Goal: Information Seeking & Learning: Check status

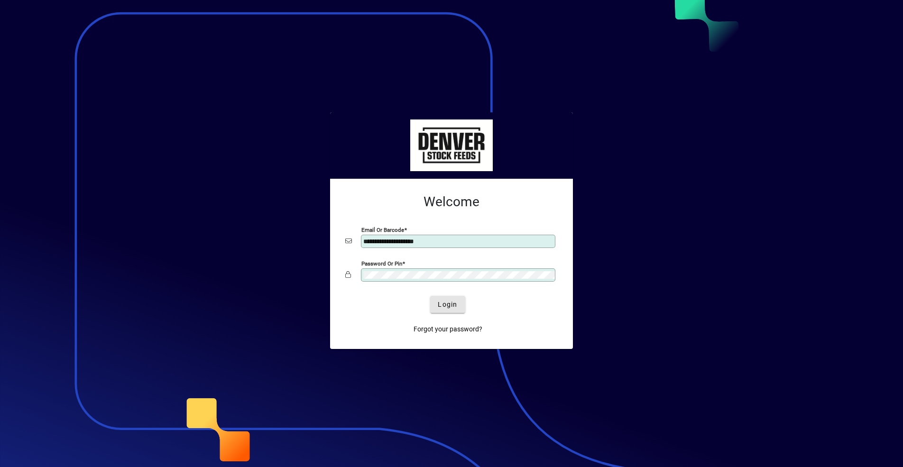
click at [449, 306] on span "Login" at bounding box center [447, 305] width 19 height 10
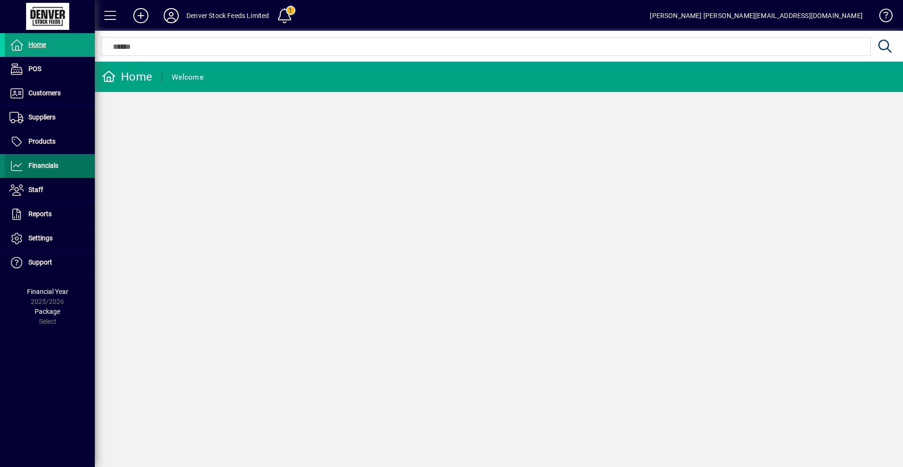
click at [21, 167] on icon at bounding box center [16, 165] width 14 height 11
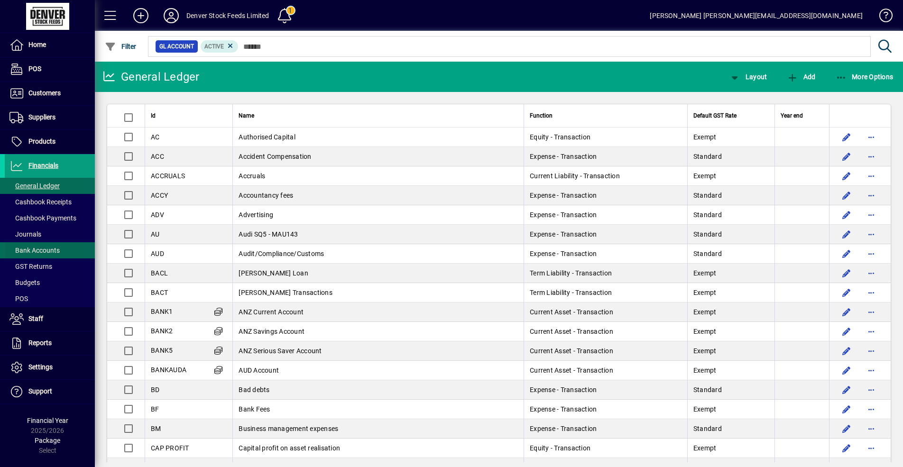
click at [42, 251] on span "Bank Accounts" at bounding box center [34, 251] width 50 height 8
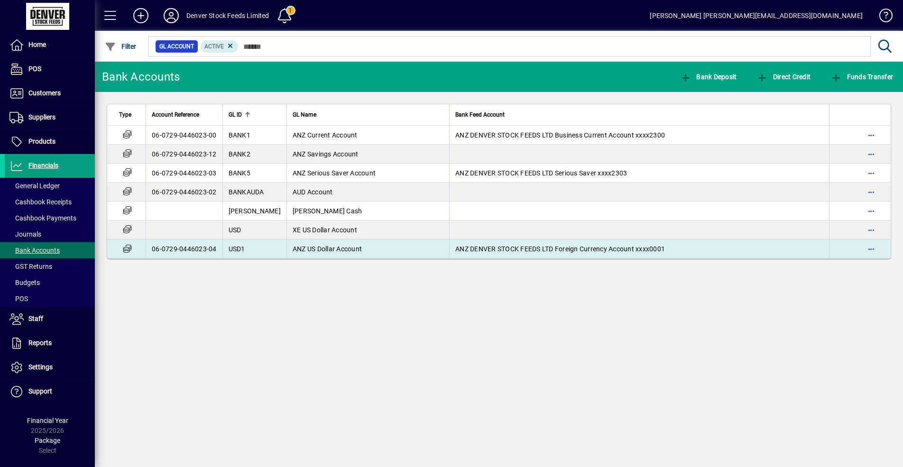
click at [377, 250] on td "ANZ US Dollar Account" at bounding box center [368, 249] width 163 height 19
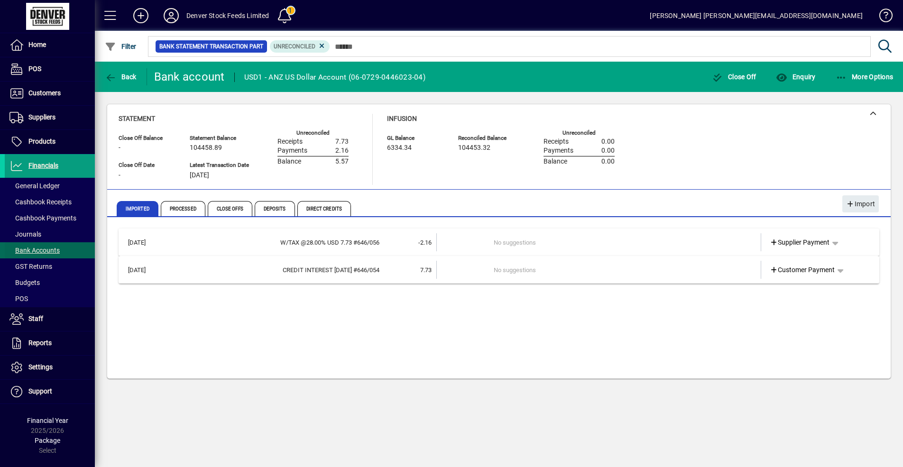
click at [47, 250] on span "Bank Accounts" at bounding box center [34, 251] width 50 height 8
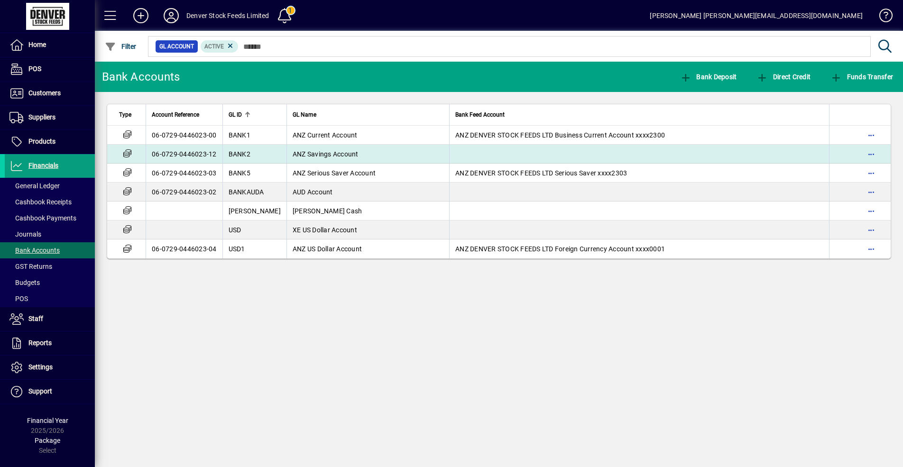
click at [385, 153] on td "ANZ Savings Account" at bounding box center [368, 154] width 163 height 19
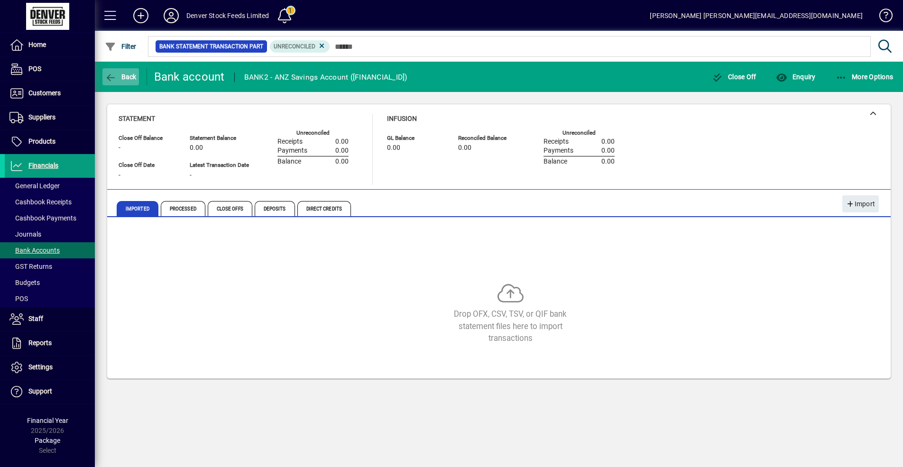
click at [120, 74] on span "Back" at bounding box center [121, 77] width 32 height 8
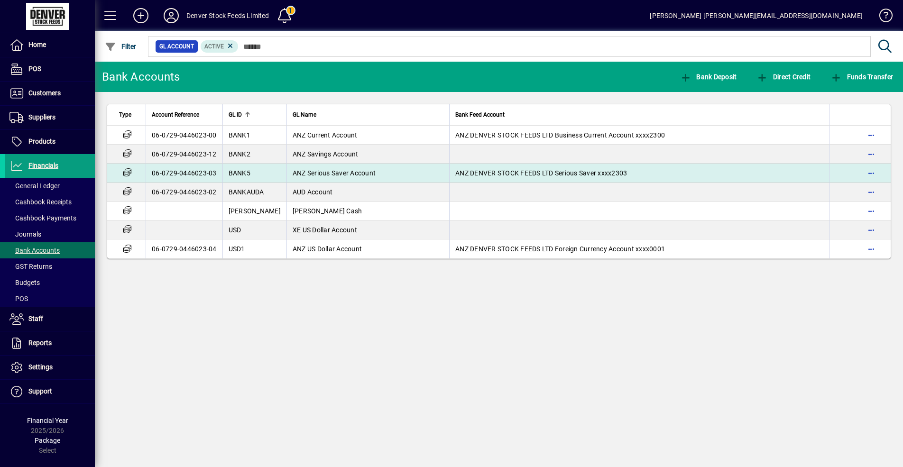
click at [357, 175] on span "ANZ Serious Saver Account" at bounding box center [334, 173] width 83 height 8
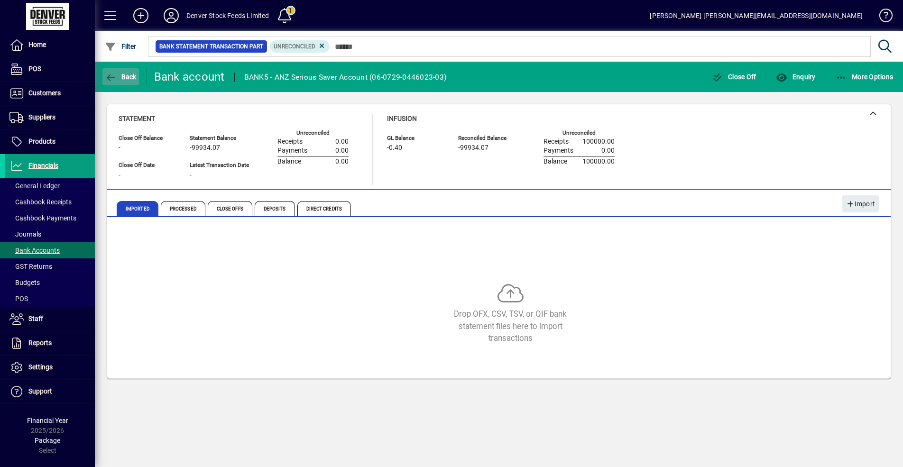
click at [120, 79] on span "Back" at bounding box center [121, 77] width 32 height 8
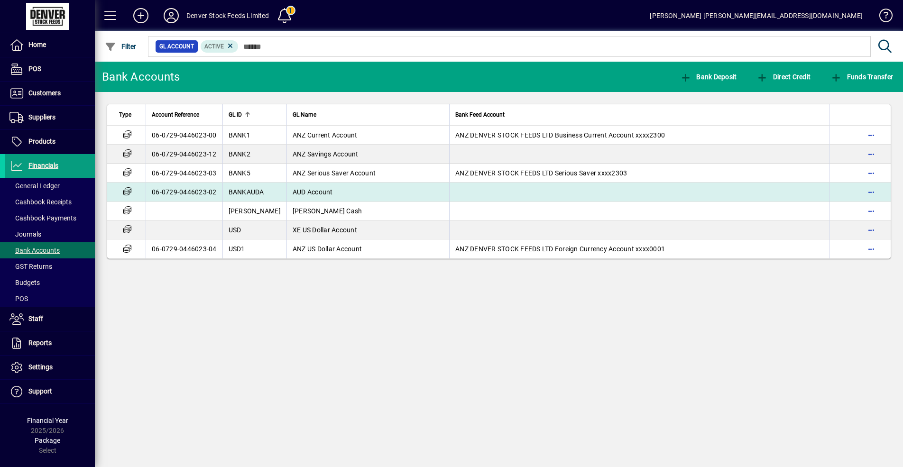
click at [369, 196] on td "AUD Account" at bounding box center [368, 192] width 163 height 19
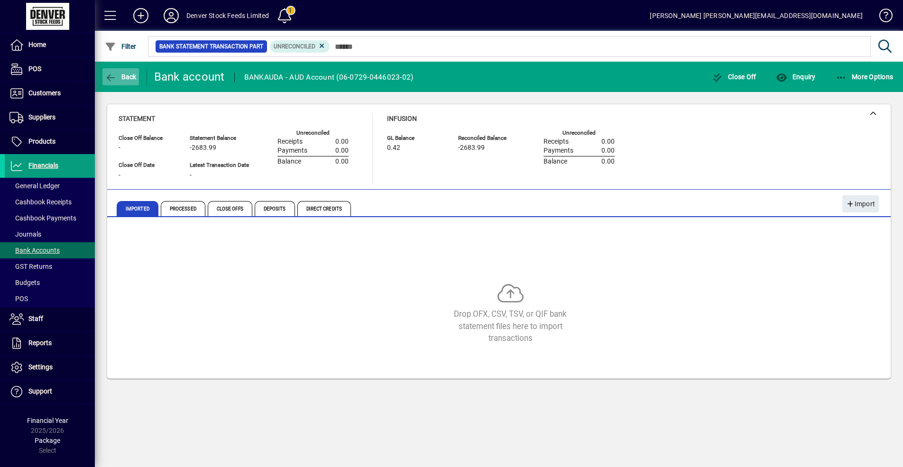
click at [120, 76] on span "Back" at bounding box center [121, 77] width 32 height 8
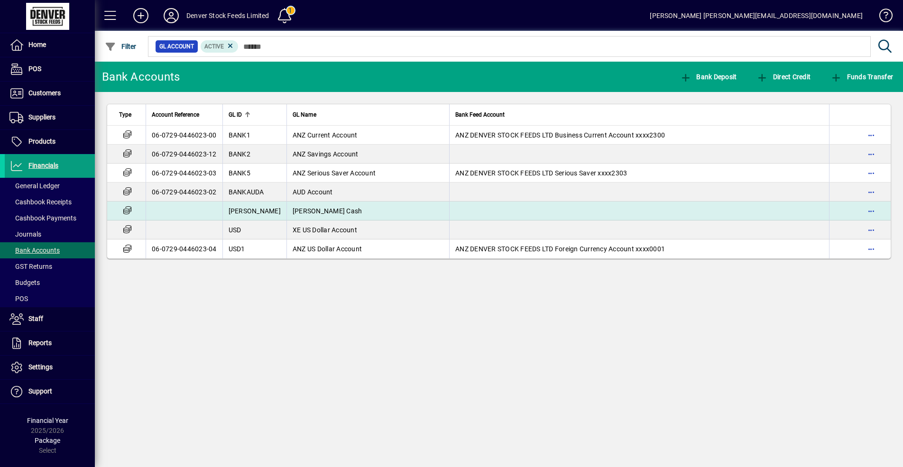
click at [364, 214] on td "[PERSON_NAME] Cash" at bounding box center [368, 211] width 163 height 19
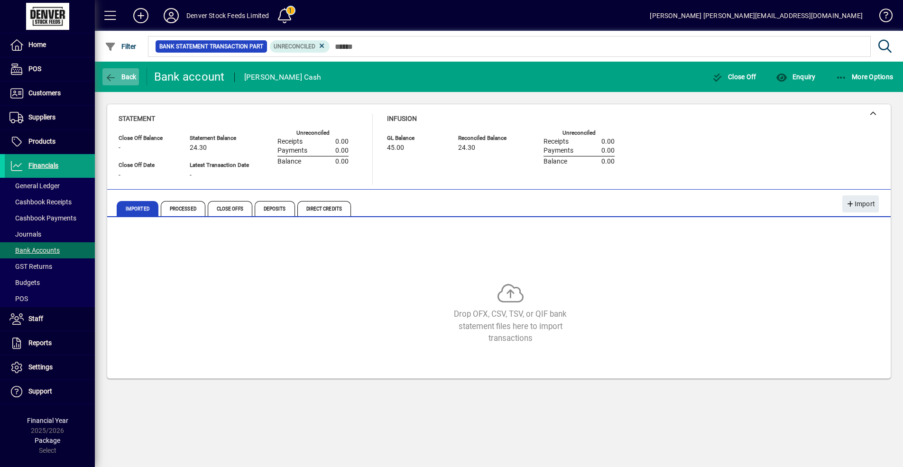
click at [118, 80] on span "Back" at bounding box center [121, 77] width 32 height 8
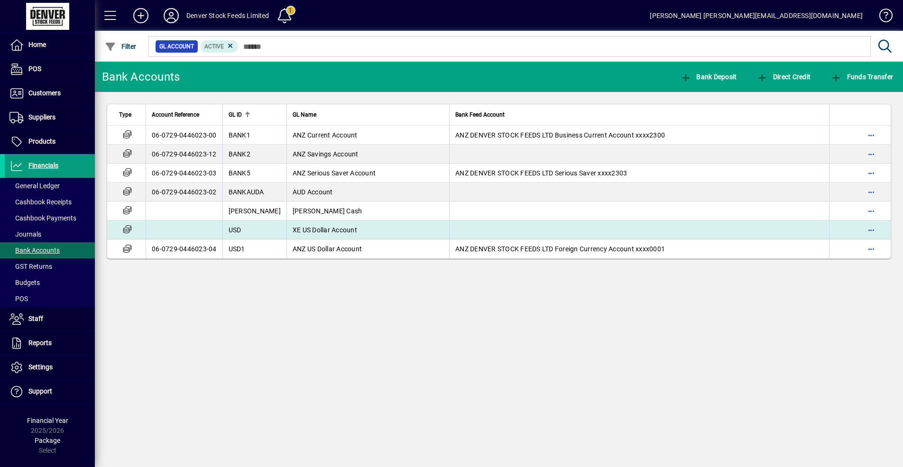
click at [374, 229] on td "XE US Dollar Account" at bounding box center [368, 230] width 163 height 19
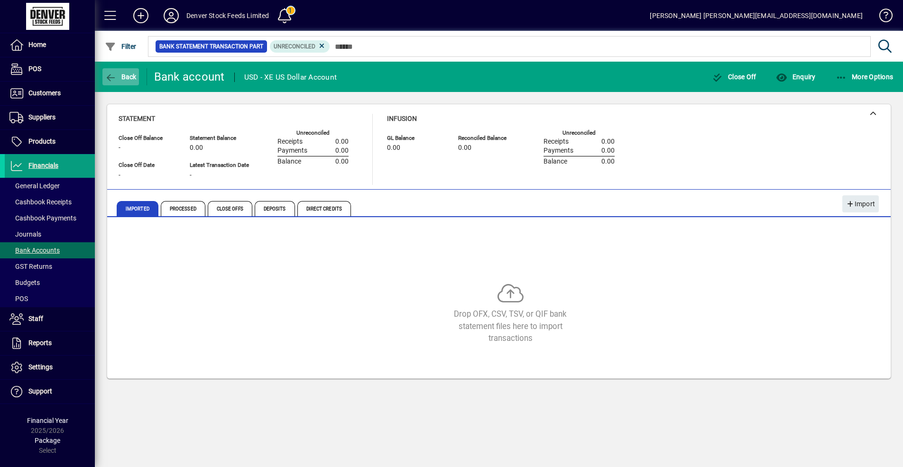
click at [121, 77] on span "Back" at bounding box center [121, 77] width 32 height 8
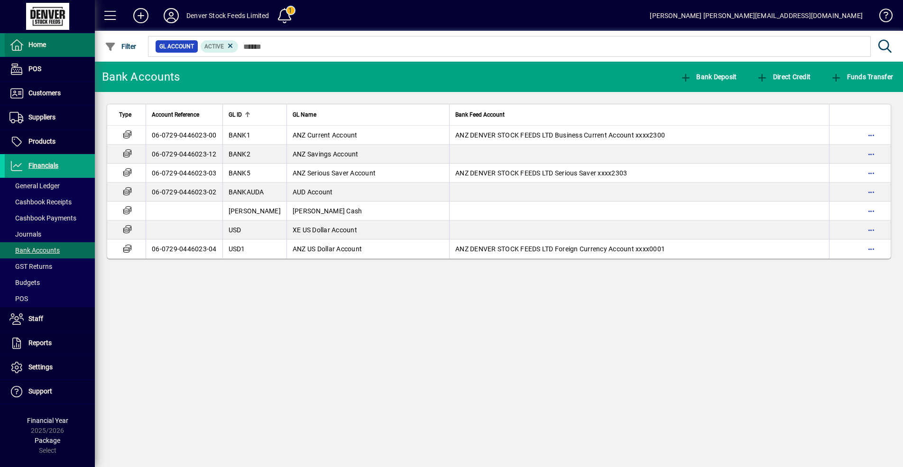
click at [15, 44] on icon at bounding box center [16, 44] width 14 height 11
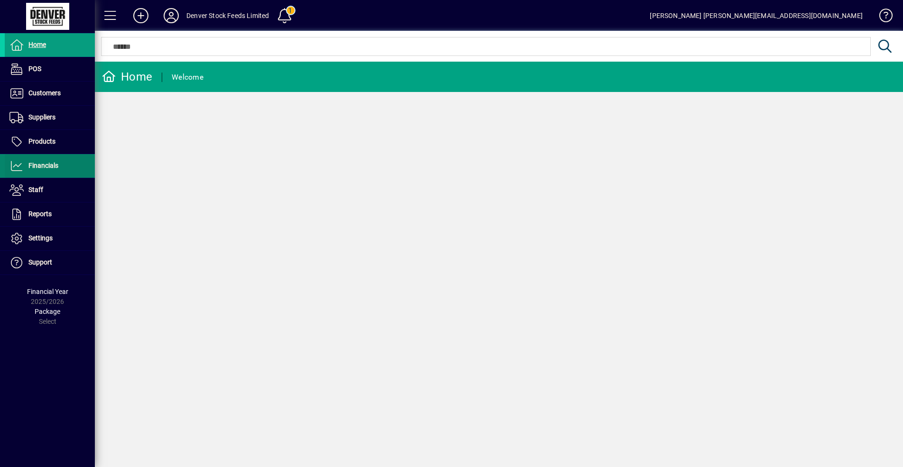
click at [15, 165] on icon at bounding box center [16, 165] width 14 height 11
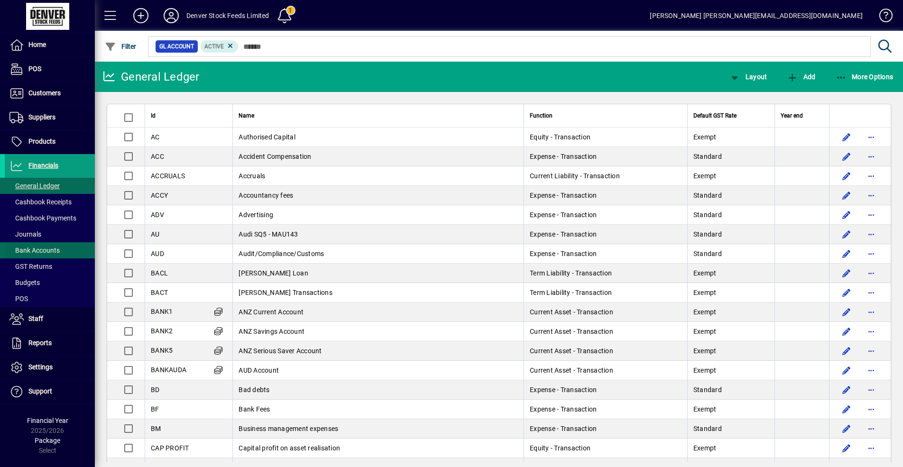
click at [38, 255] on span "Bank Accounts" at bounding box center [32, 251] width 55 height 10
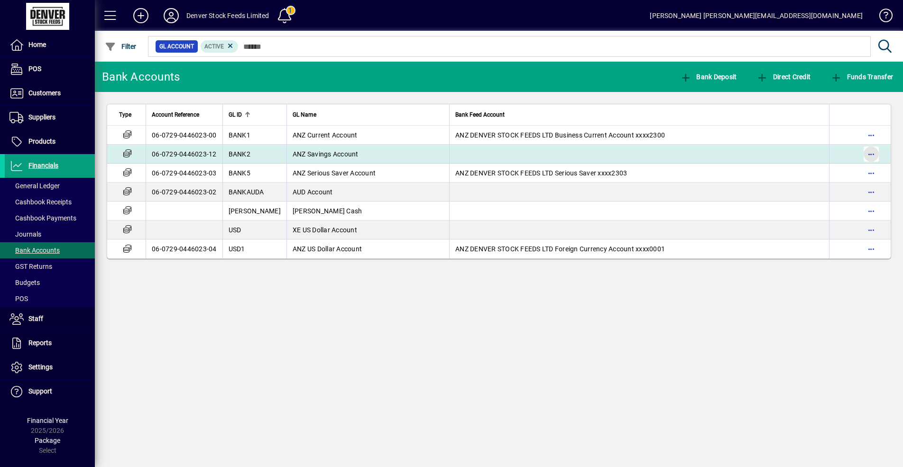
click at [867, 154] on span "button" at bounding box center [871, 154] width 23 height 23
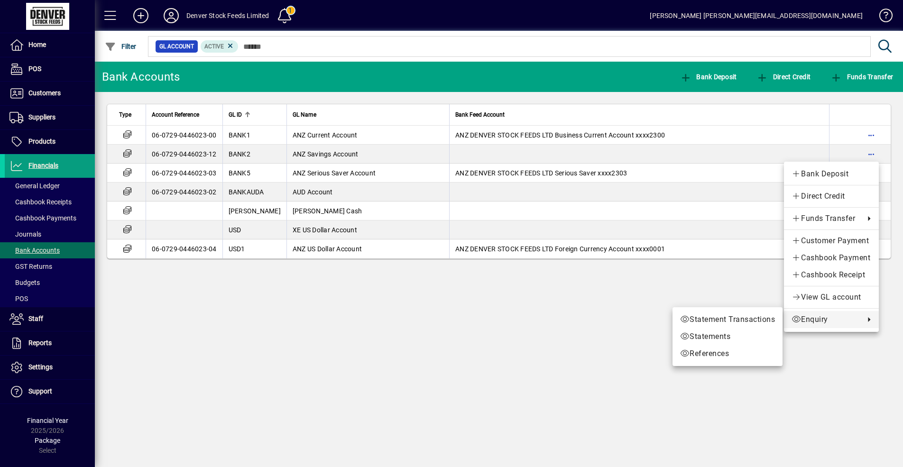
click at [442, 326] on div at bounding box center [451, 233] width 903 height 467
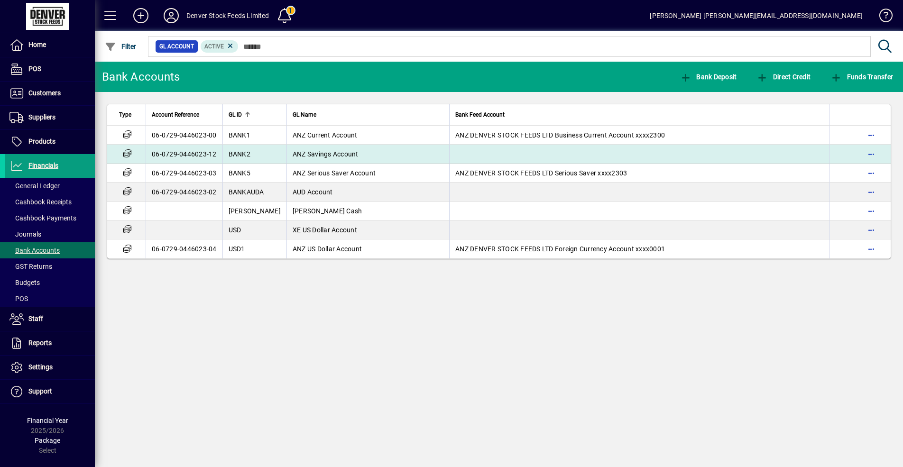
click at [375, 152] on td "ANZ Savings Account" at bounding box center [368, 154] width 163 height 19
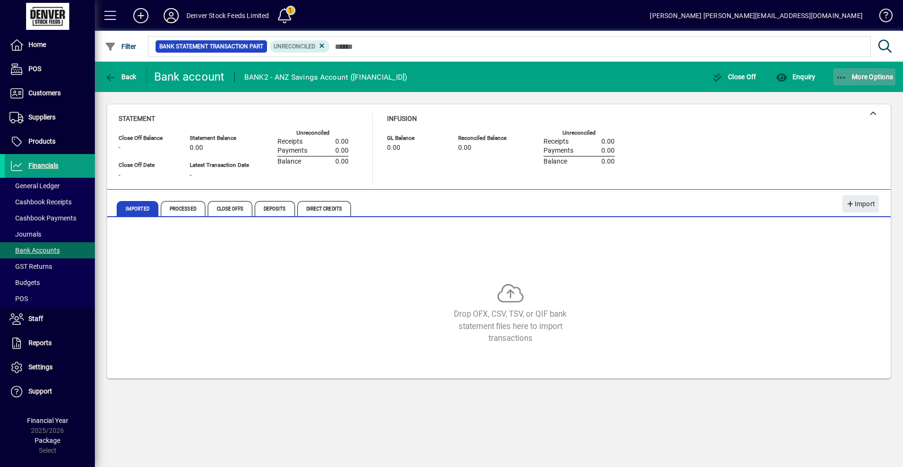
click at [869, 78] on span "More Options" at bounding box center [865, 77] width 58 height 8
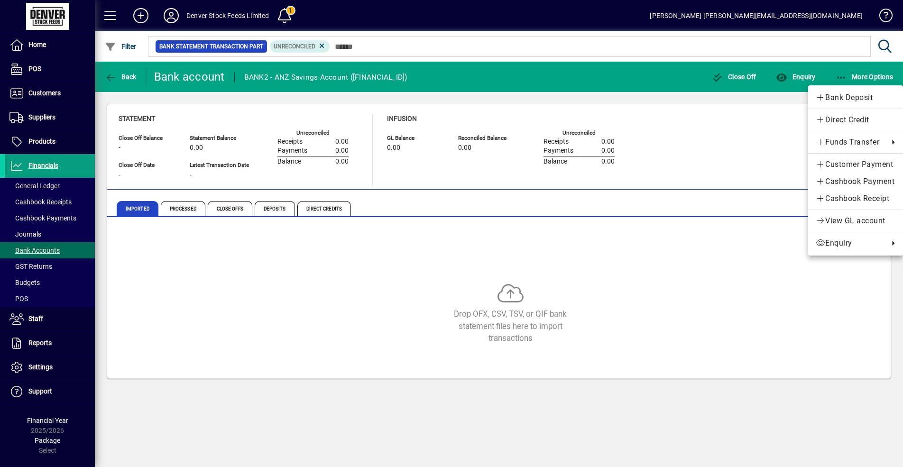
click at [28, 251] on div at bounding box center [451, 233] width 903 height 467
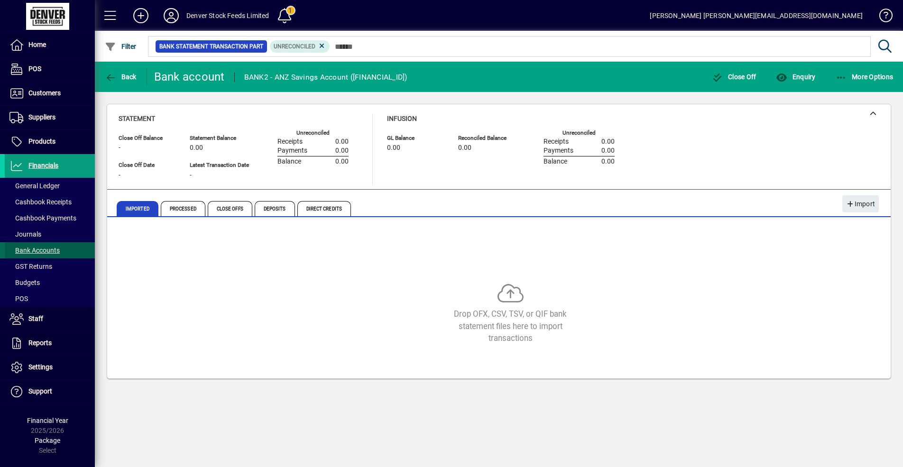
click at [29, 255] on span "Bank Accounts" at bounding box center [32, 251] width 55 height 10
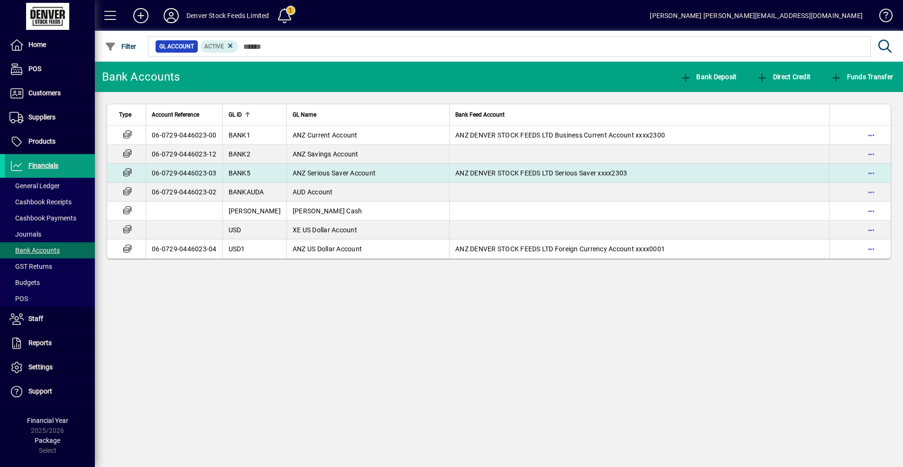
click at [394, 176] on td "ANZ Serious Saver Account" at bounding box center [368, 173] width 163 height 19
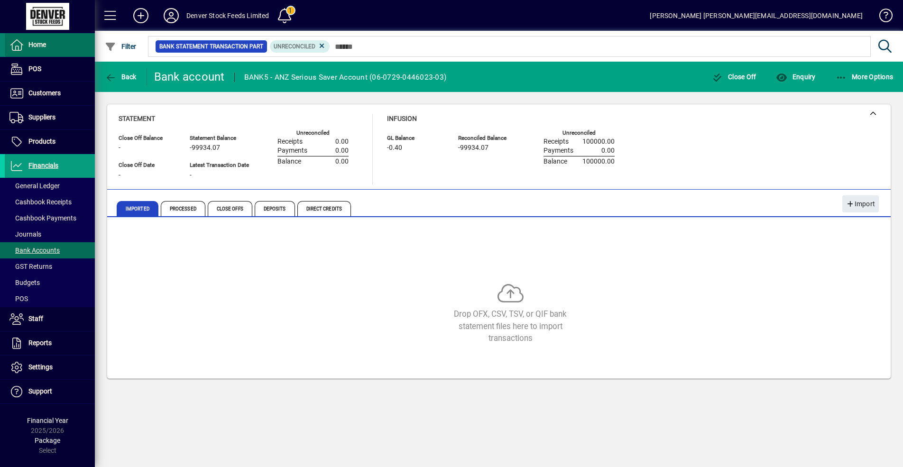
click at [17, 47] on icon at bounding box center [16, 44] width 14 height 11
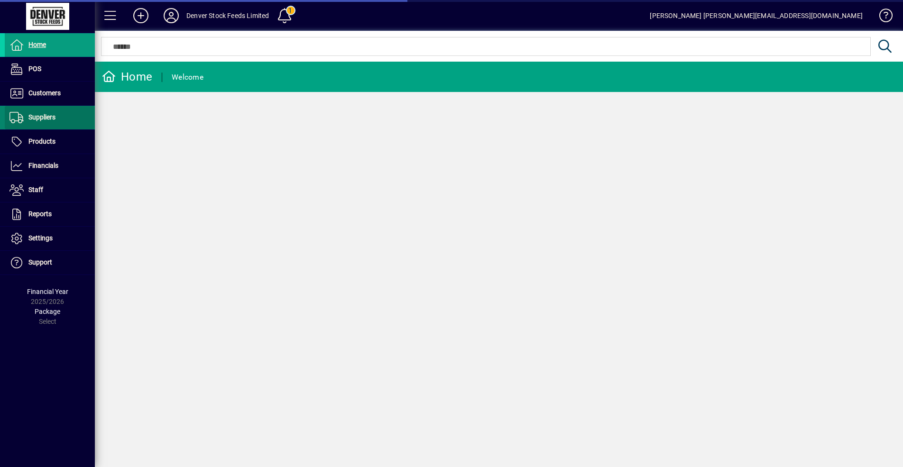
click at [22, 120] on icon at bounding box center [16, 117] width 14 height 11
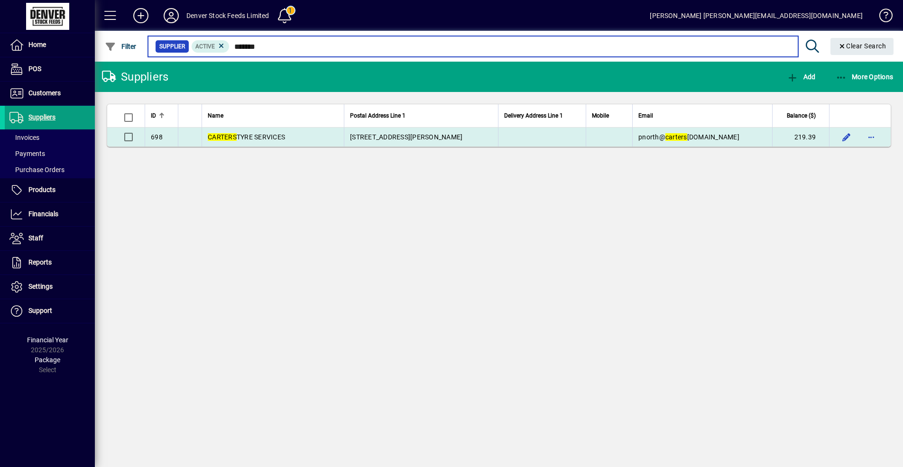
type input "*******"
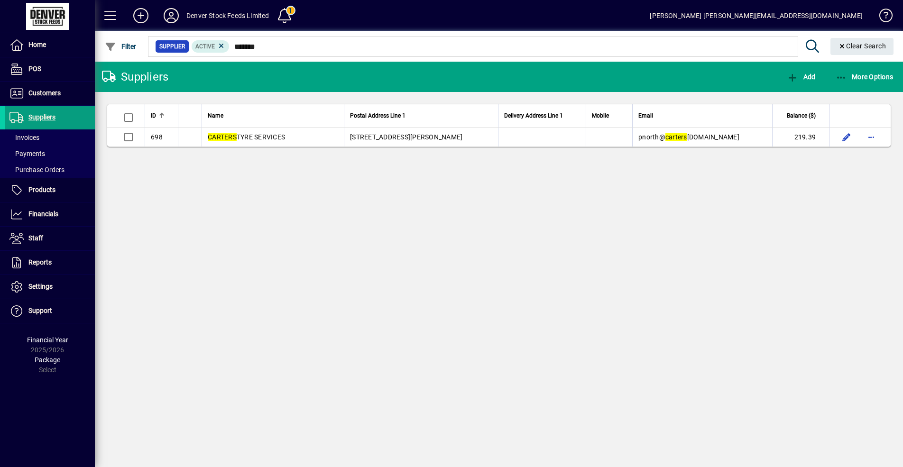
click at [510, 135] on td at bounding box center [542, 137] width 88 height 19
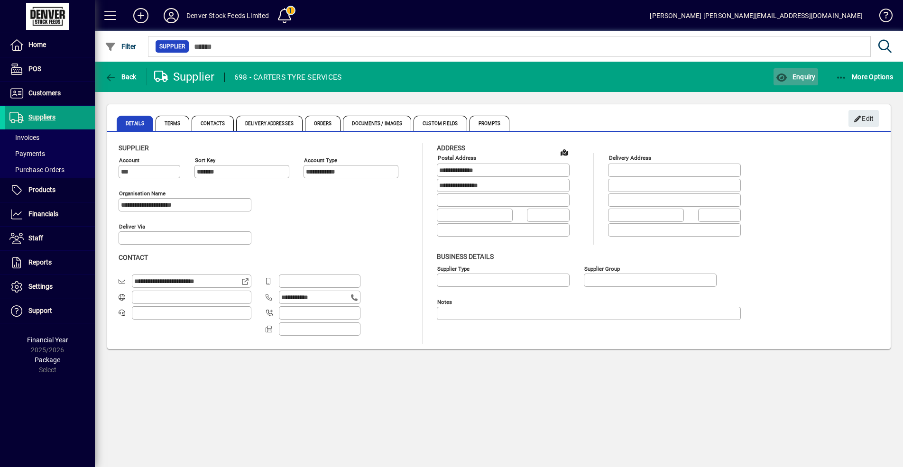
click at [808, 79] on span "Enquiry" at bounding box center [795, 77] width 39 height 8
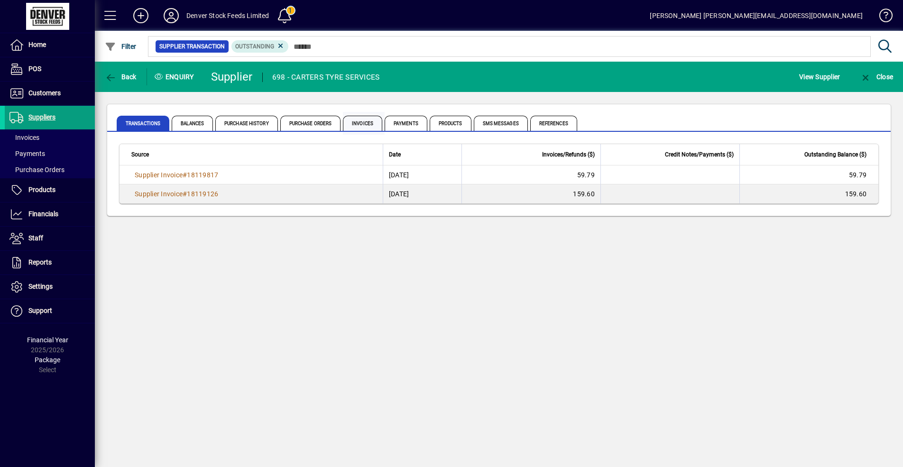
click at [367, 123] on span "Invoices" at bounding box center [362, 123] width 39 height 15
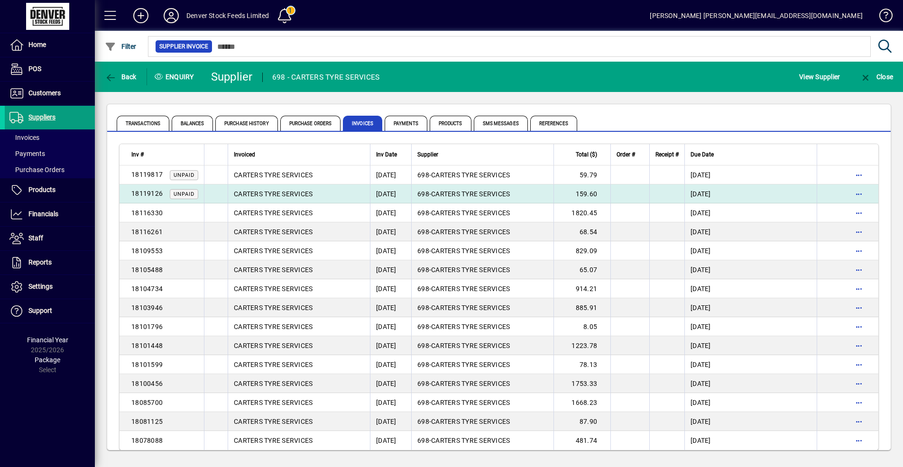
click at [353, 196] on td "CARTERS TYRE SERVICES" at bounding box center [299, 194] width 142 height 19
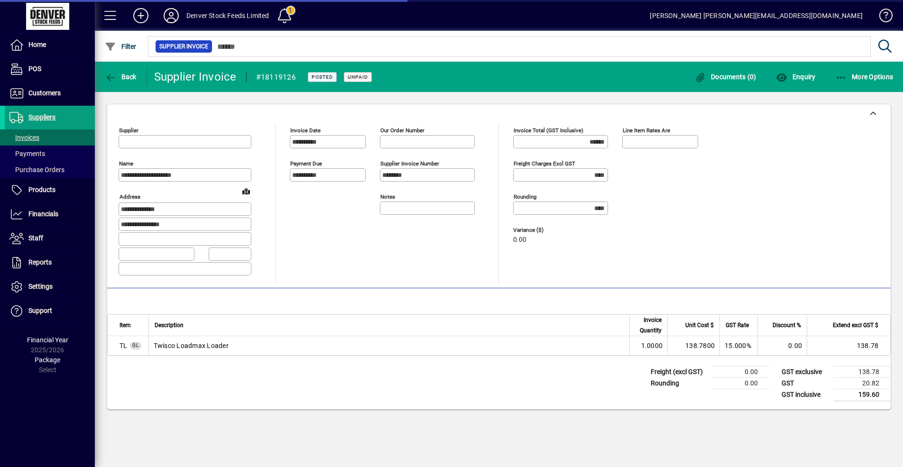
type input "**********"
